Goal: Use online tool/utility: Utilize a website feature to perform a specific function

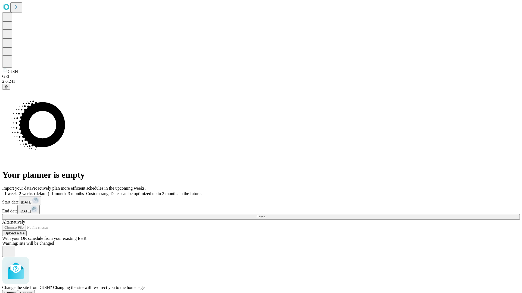
click at [33, 291] on span "Confirm" at bounding box center [26, 293] width 13 height 4
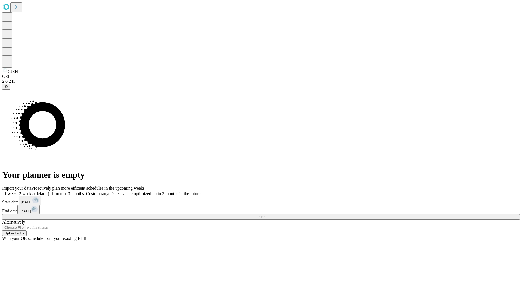
click at [17, 192] on label "1 week" at bounding box center [9, 194] width 15 height 5
click at [265, 215] on span "Fetch" at bounding box center [260, 217] width 9 height 4
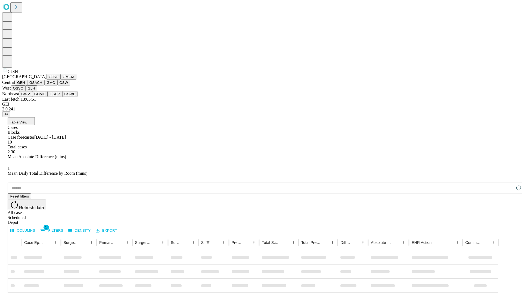
click at [61, 80] on button "GMCM" at bounding box center [69, 77] width 16 height 6
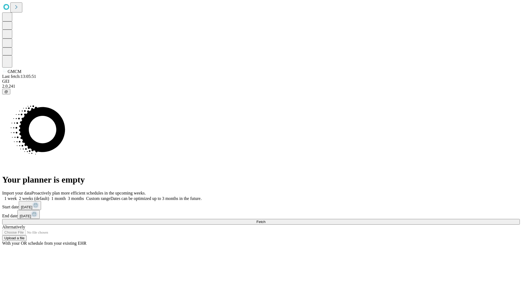
click at [17, 196] on label "1 week" at bounding box center [9, 198] width 15 height 5
click at [265, 220] on span "Fetch" at bounding box center [260, 222] width 9 height 4
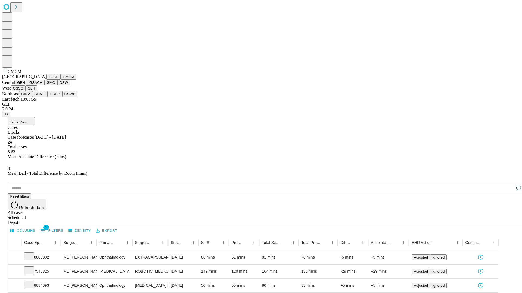
click at [27, 86] on button "GBH" at bounding box center [21, 83] width 12 height 6
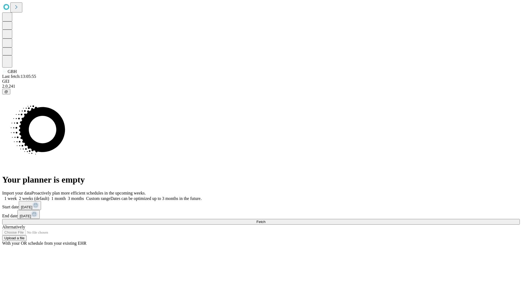
click at [17, 196] on label "1 week" at bounding box center [9, 198] width 15 height 5
click at [265, 220] on span "Fetch" at bounding box center [260, 222] width 9 height 4
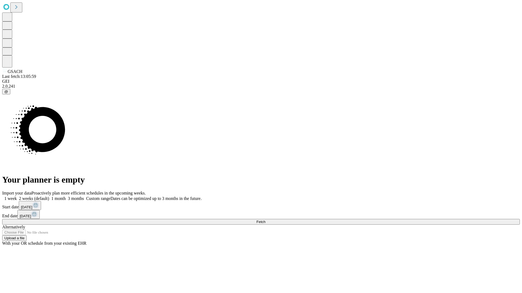
click at [17, 196] on label "1 week" at bounding box center [9, 198] width 15 height 5
click at [265, 220] on span "Fetch" at bounding box center [260, 222] width 9 height 4
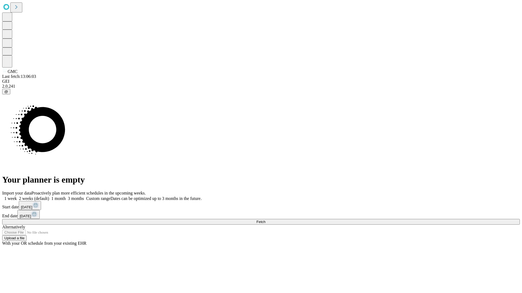
click at [265, 220] on span "Fetch" at bounding box center [260, 222] width 9 height 4
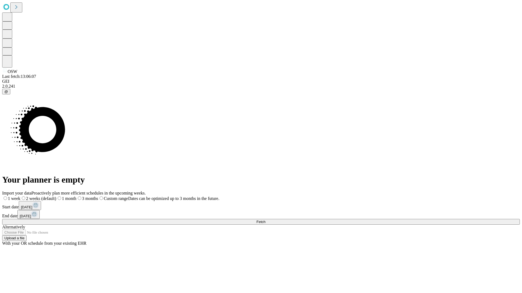
click at [20, 196] on label "1 week" at bounding box center [11, 198] width 18 height 5
click at [265, 220] on span "Fetch" at bounding box center [260, 222] width 9 height 4
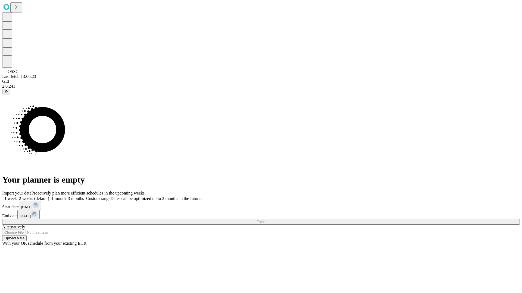
click at [265, 220] on span "Fetch" at bounding box center [260, 222] width 9 height 4
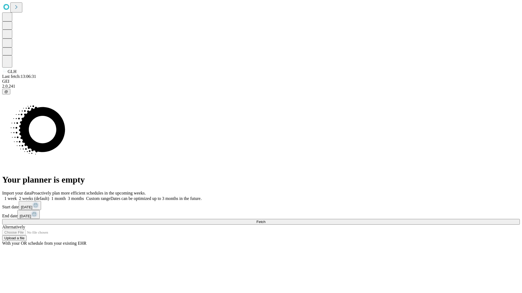
click at [265, 220] on span "Fetch" at bounding box center [260, 222] width 9 height 4
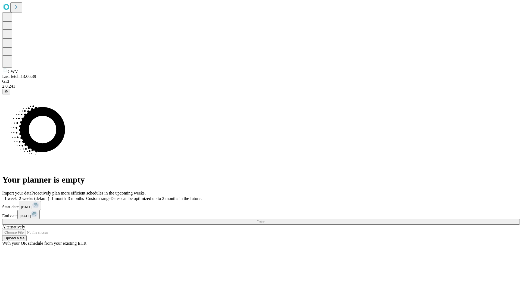
click at [17, 196] on label "1 week" at bounding box center [9, 198] width 15 height 5
click at [265, 220] on span "Fetch" at bounding box center [260, 222] width 9 height 4
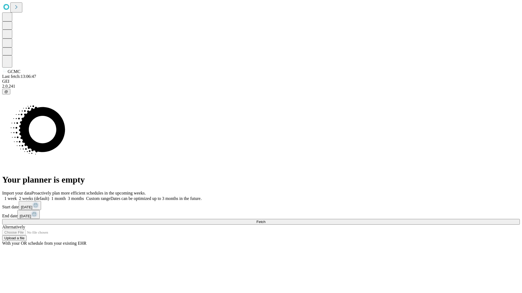
click at [265, 220] on span "Fetch" at bounding box center [260, 222] width 9 height 4
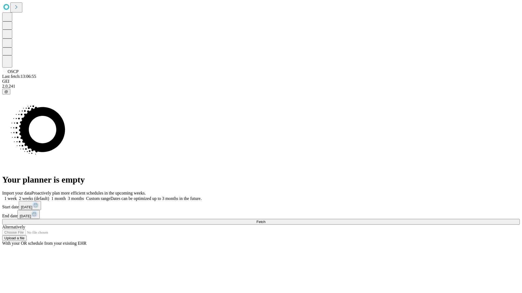
click at [17, 196] on label "1 week" at bounding box center [9, 198] width 15 height 5
click at [265, 220] on span "Fetch" at bounding box center [260, 222] width 9 height 4
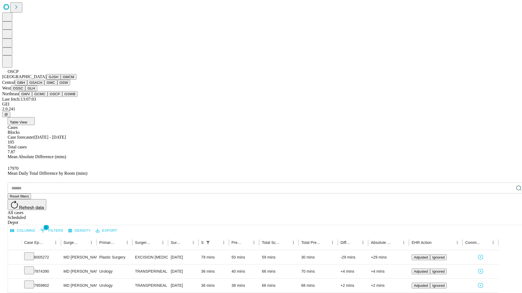
click at [62, 97] on button "GSWB" at bounding box center [69, 94] width 15 height 6
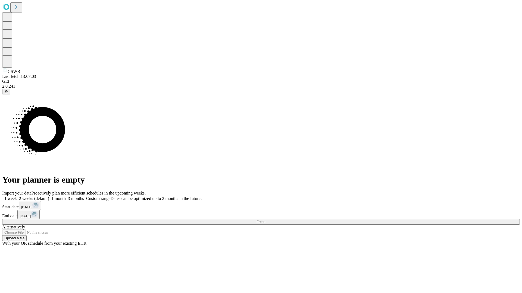
click at [17, 196] on label "1 week" at bounding box center [9, 198] width 15 height 5
click at [265, 220] on span "Fetch" at bounding box center [260, 222] width 9 height 4
